Goal: Complete application form

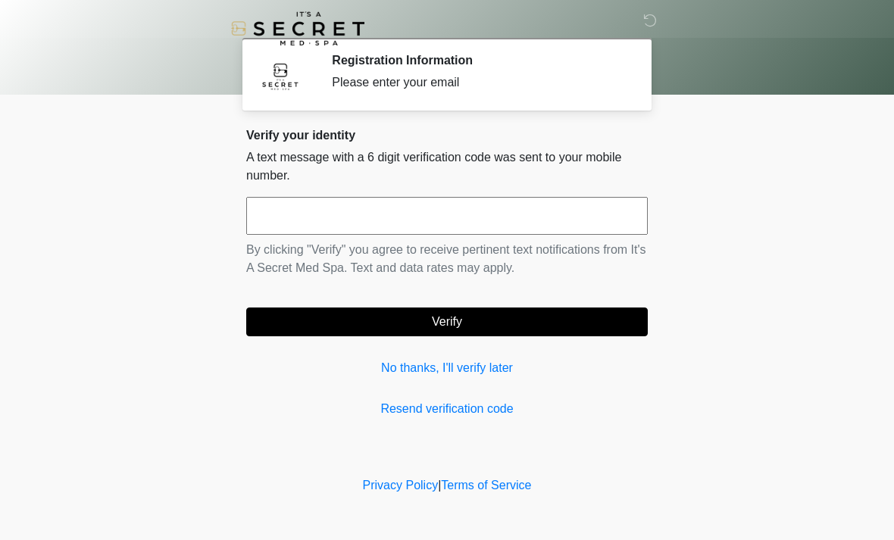
click at [514, 217] on input "text" at bounding box center [446, 216] width 401 height 38
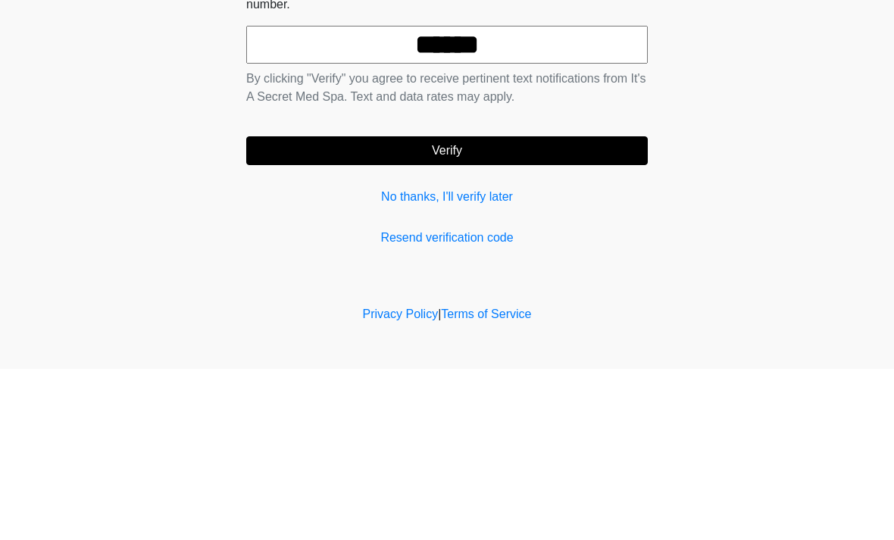
type input "******"
click at [591, 307] on button "Verify" at bounding box center [446, 321] width 401 height 29
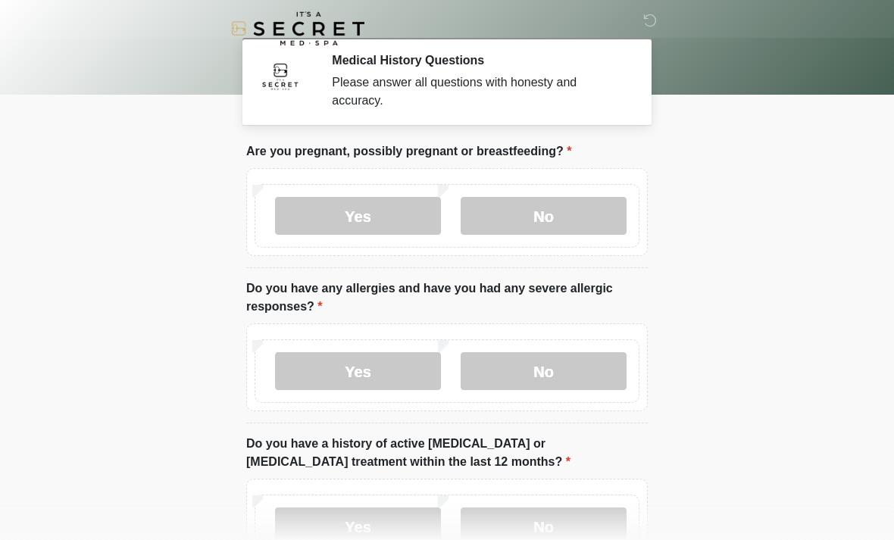
click at [586, 234] on label "No" at bounding box center [543, 216] width 166 height 38
click at [608, 208] on label "No" at bounding box center [543, 216] width 166 height 38
click at [593, 373] on label "No" at bounding box center [543, 371] width 166 height 38
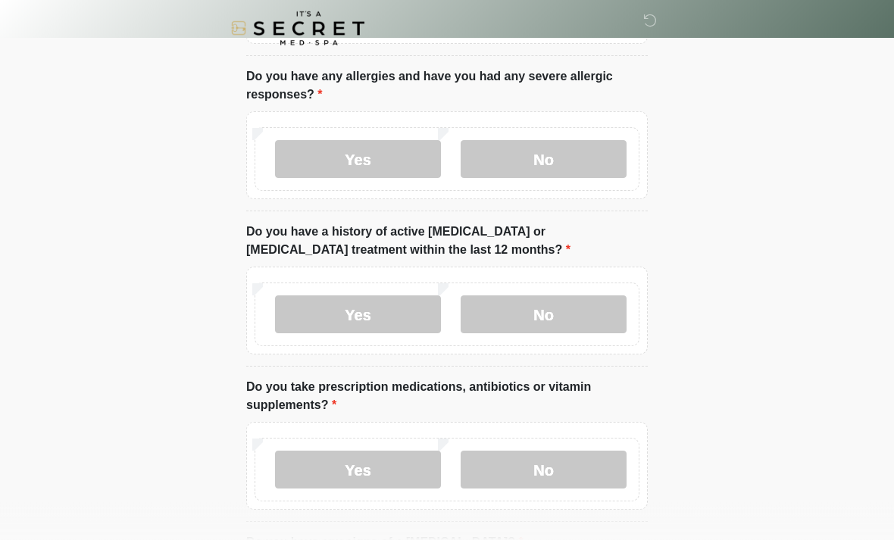
scroll to position [214, 0]
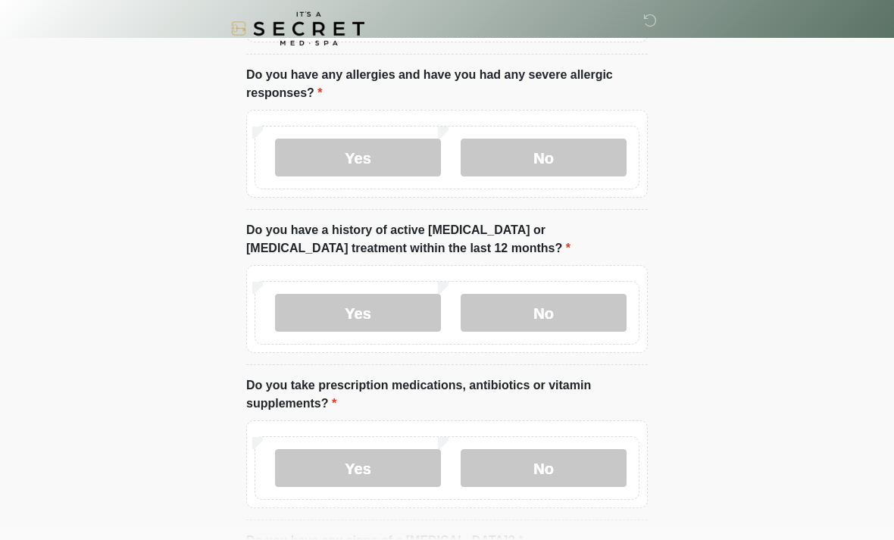
click at [593, 306] on label "No" at bounding box center [543, 313] width 166 height 38
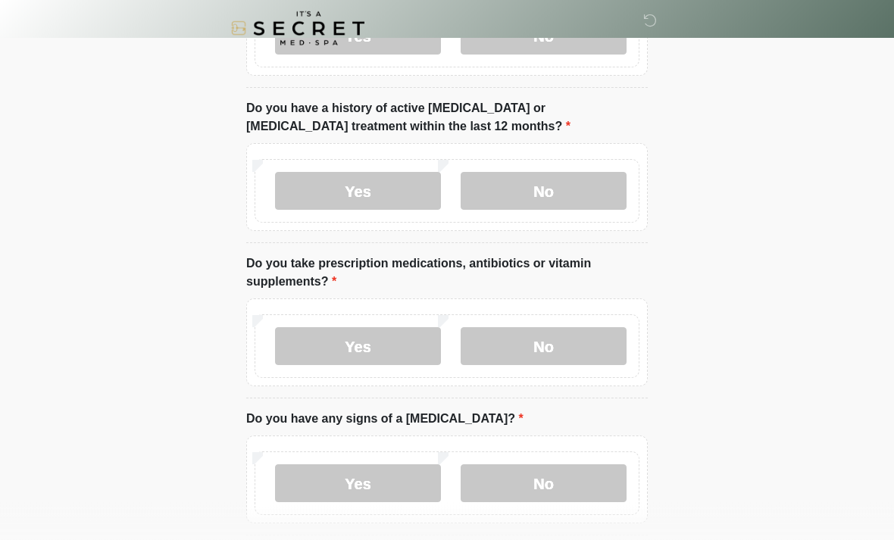
scroll to position [339, 0]
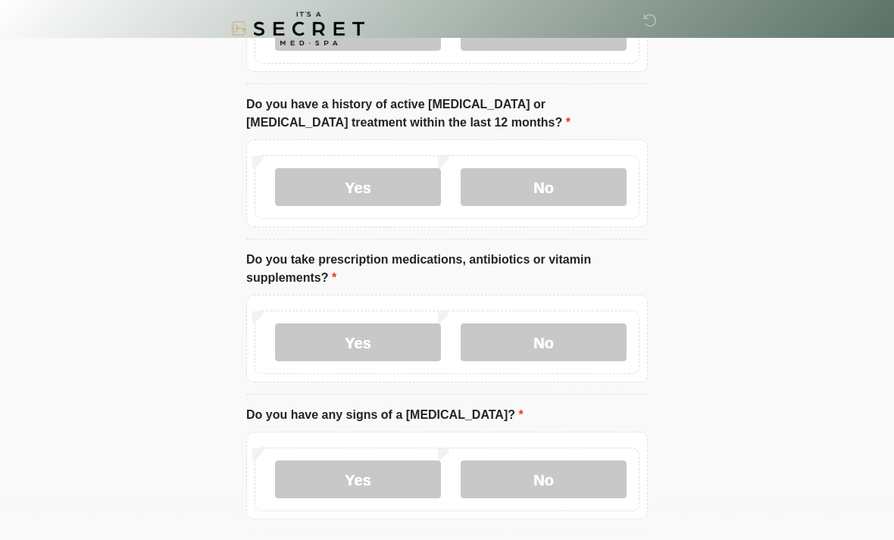
click at [401, 335] on label "Yes" at bounding box center [358, 342] width 166 height 38
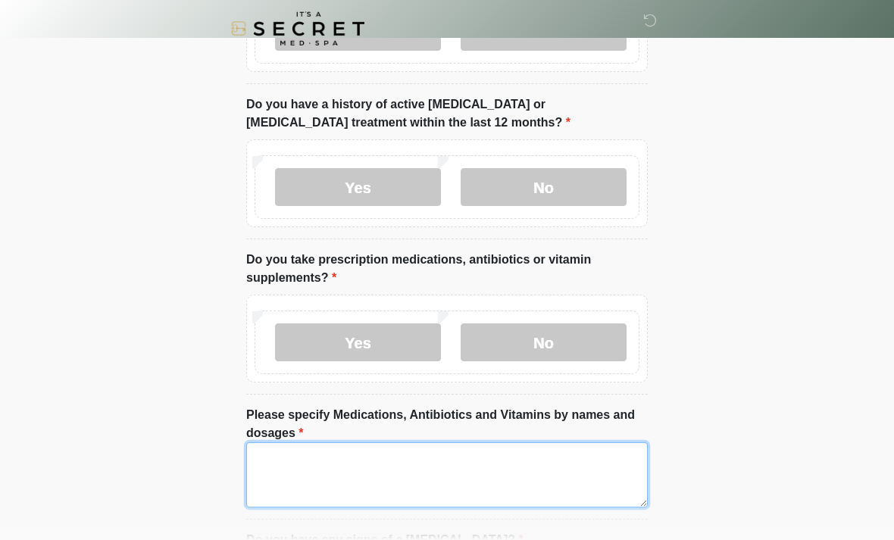
click at [448, 462] on textarea "Please specify Medications, Antibiotics and Vitamins by names and dosages" at bounding box center [446, 474] width 401 height 65
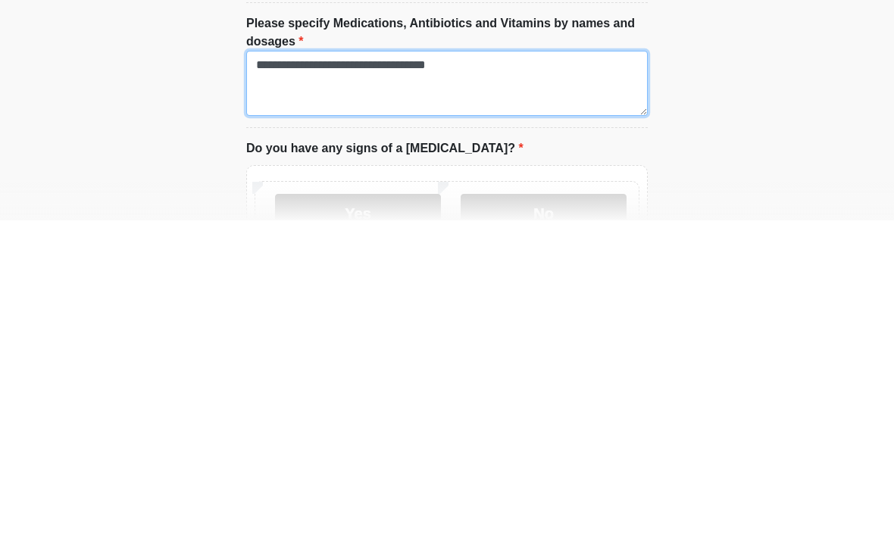
type textarea "**********"
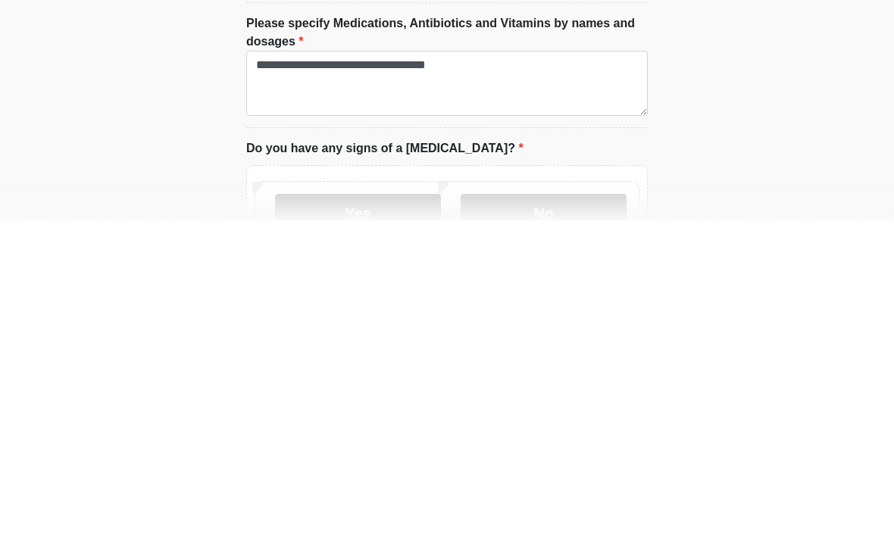
click at [554, 514] on label "No" at bounding box center [543, 533] width 166 height 38
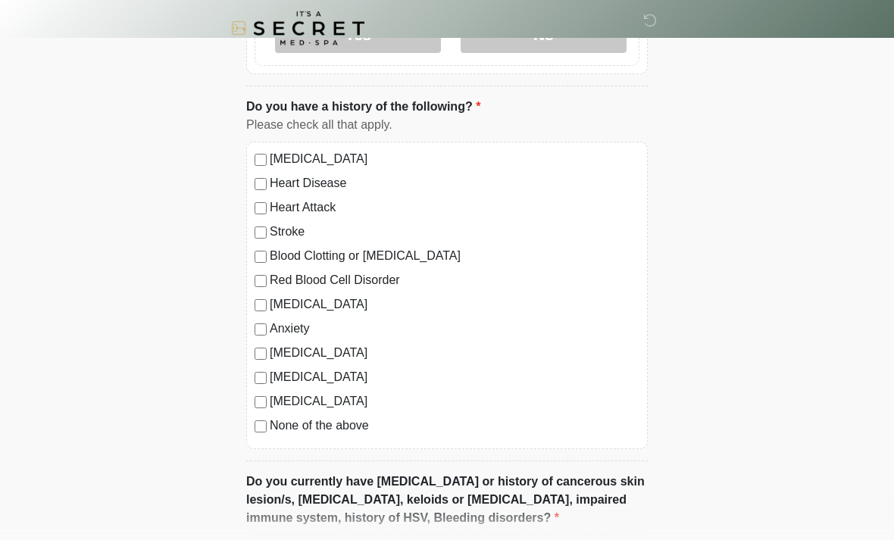
scroll to position [910, 0]
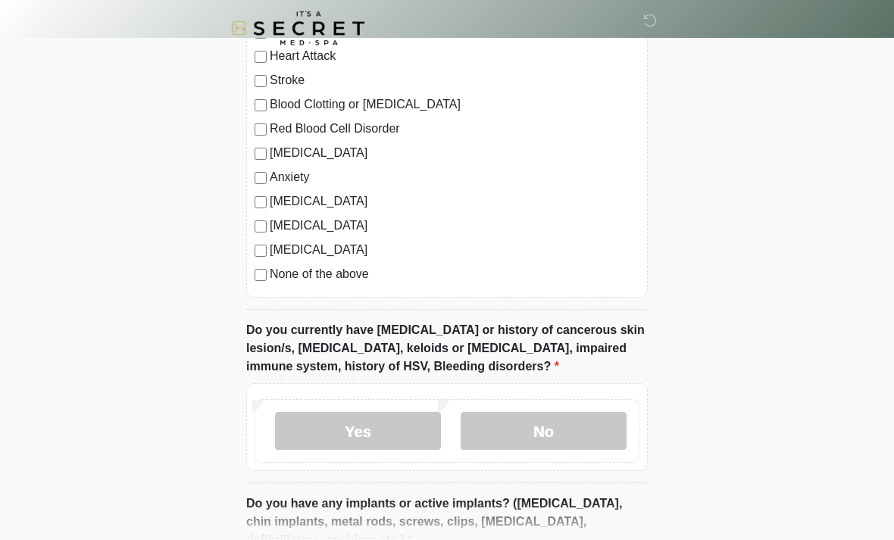
click at [573, 439] on label "No" at bounding box center [543, 432] width 166 height 38
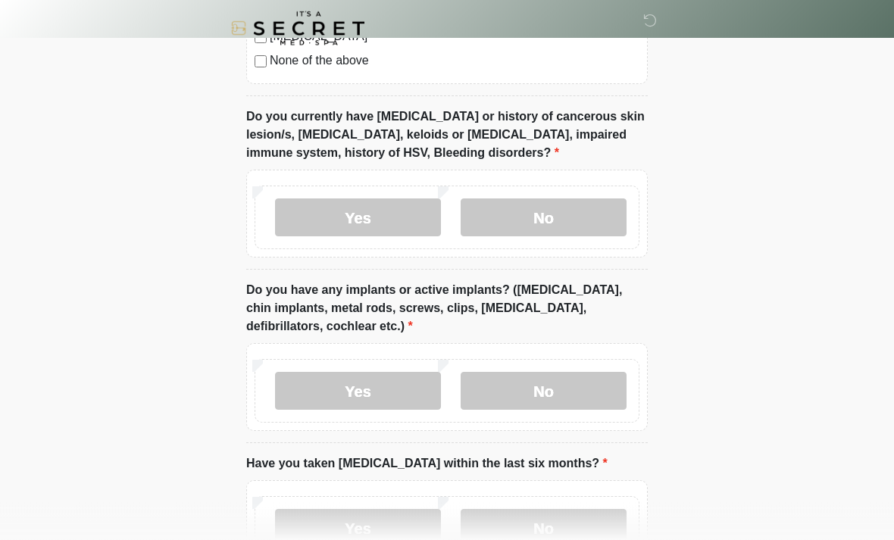
scroll to position [1276, 0]
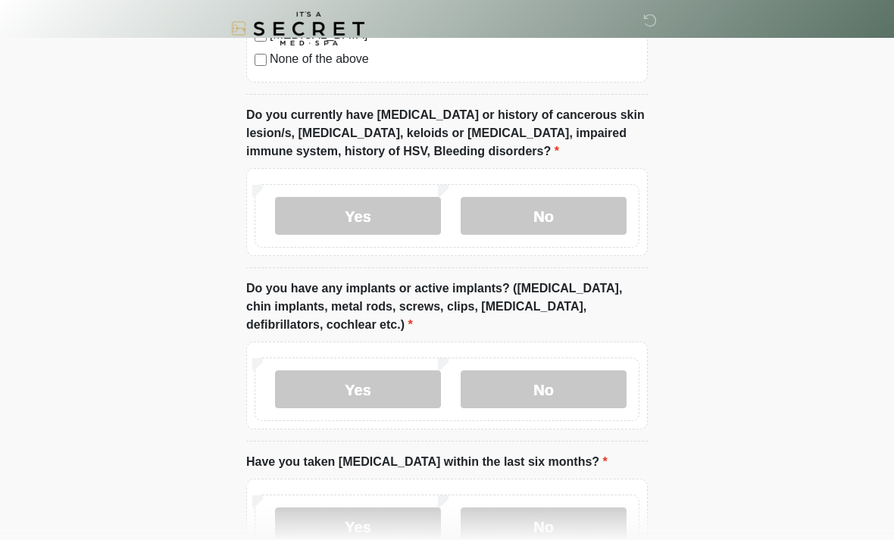
click at [592, 387] on label "No" at bounding box center [543, 389] width 166 height 38
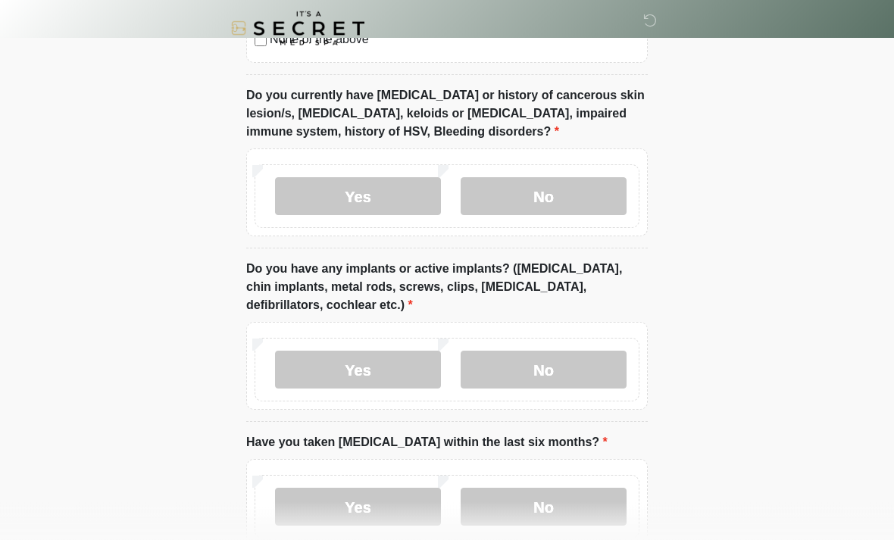
scroll to position [1385, 0]
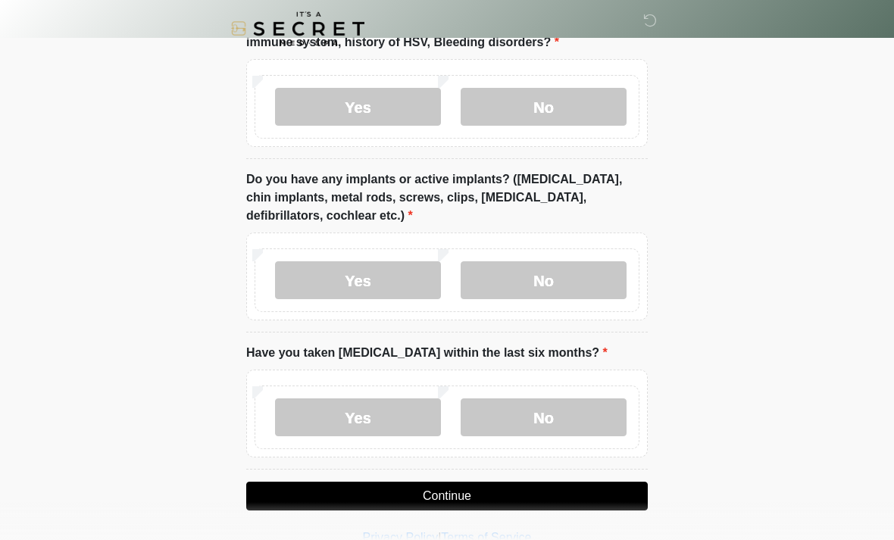
click at [572, 414] on label "No" at bounding box center [543, 417] width 166 height 38
click at [572, 489] on button "Continue" at bounding box center [446, 496] width 401 height 29
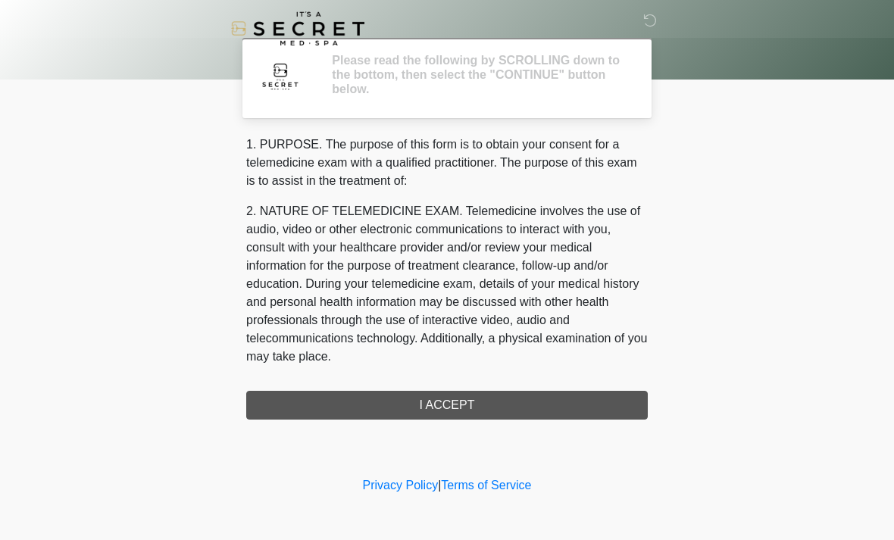
scroll to position [0, 0]
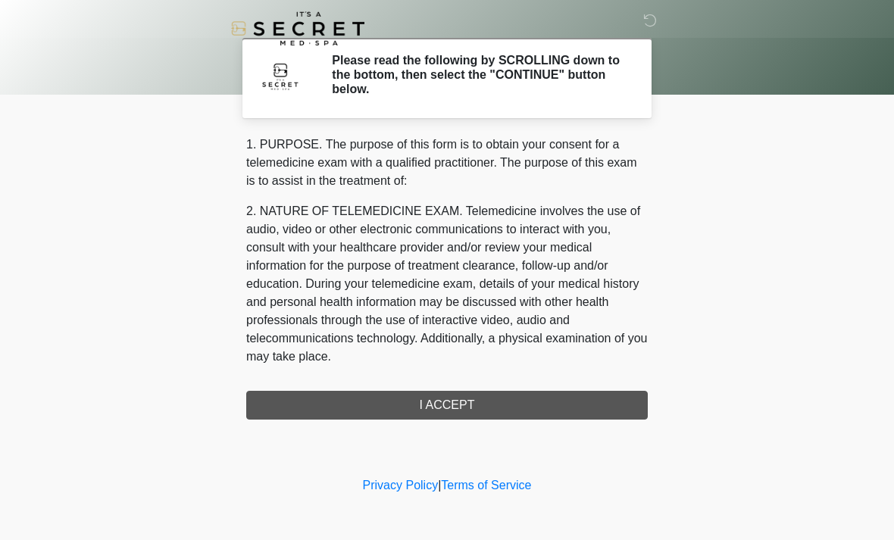
click at [545, 405] on div "1. PURPOSE. The purpose of this form is to obtain your consent for a telemedici…" at bounding box center [446, 278] width 401 height 284
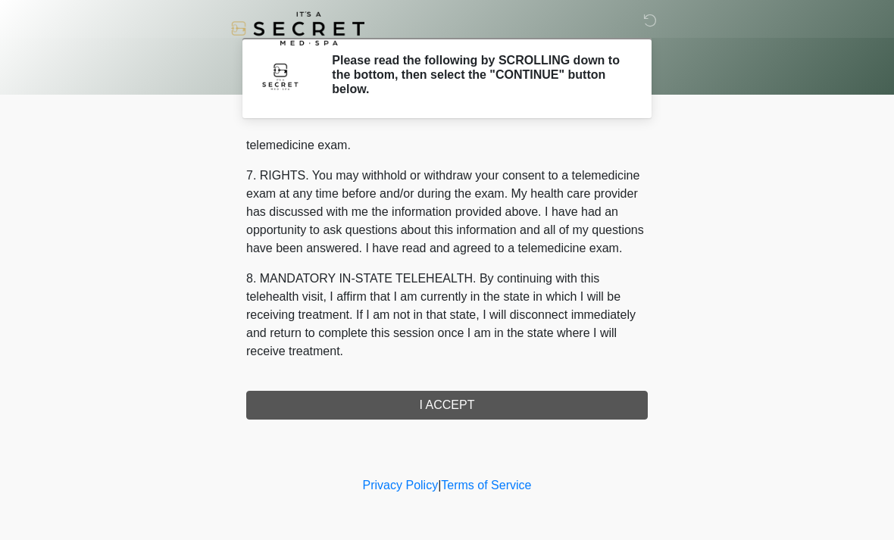
click at [470, 410] on div "1. PURPOSE. The purpose of this form is to obtain your consent for a telemedici…" at bounding box center [446, 278] width 401 height 284
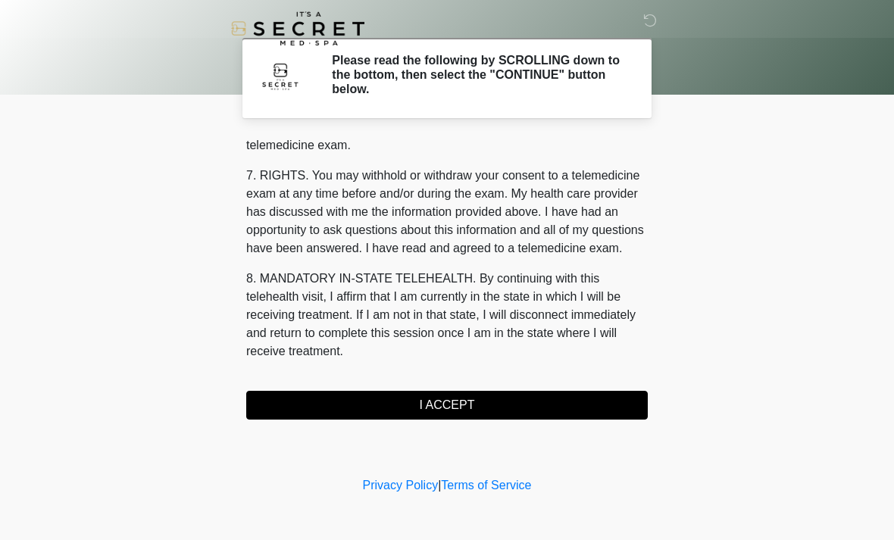
click at [544, 391] on button "I ACCEPT" at bounding box center [446, 405] width 401 height 29
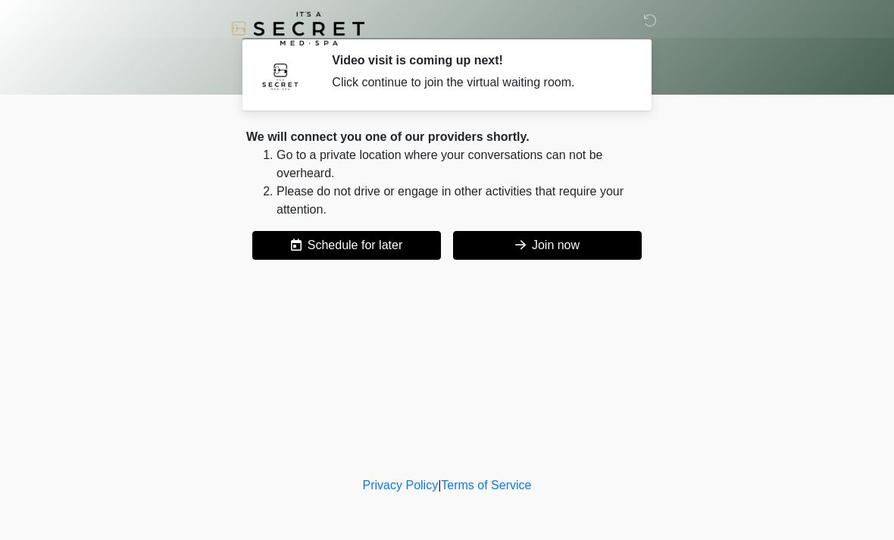
click at [590, 252] on button "Join now" at bounding box center [547, 245] width 189 height 29
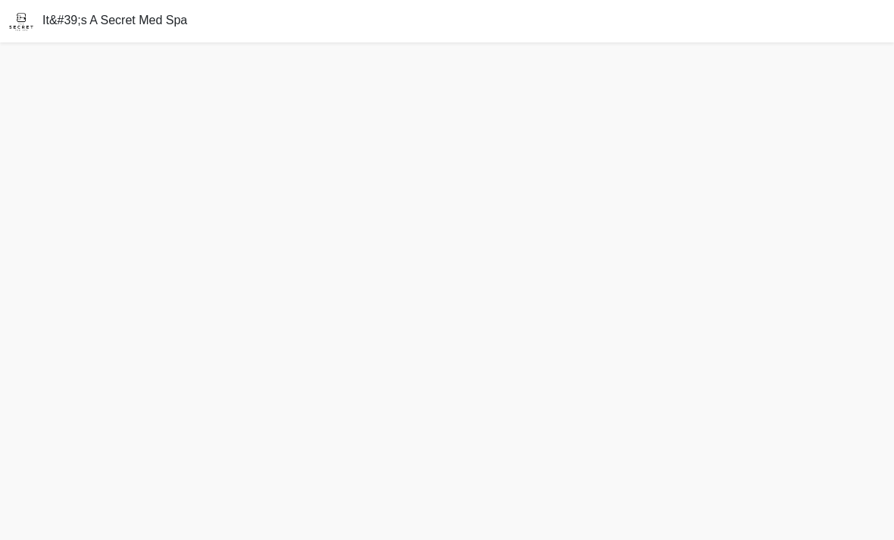
scroll to position [48, 0]
